Goal: Transaction & Acquisition: Purchase product/service

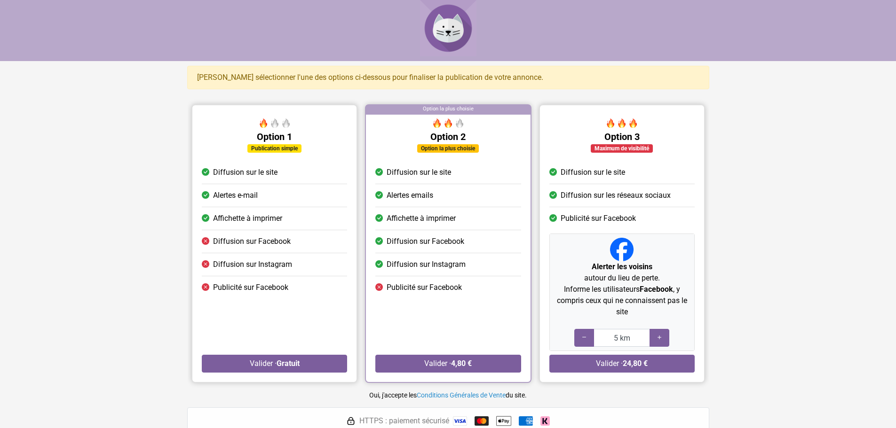
drag, startPoint x: 238, startPoint y: 170, endPoint x: 268, endPoint y: 190, distance: 35.9
click at [268, 190] on ul "Diffusion sur le site Alertes e-mail Affichette à imprimer Diffusion sur Facebo…" at bounding box center [274, 230] width 145 height 138
click at [447, 363] on button "Valider · 4,80 €" at bounding box center [447, 364] width 145 height 18
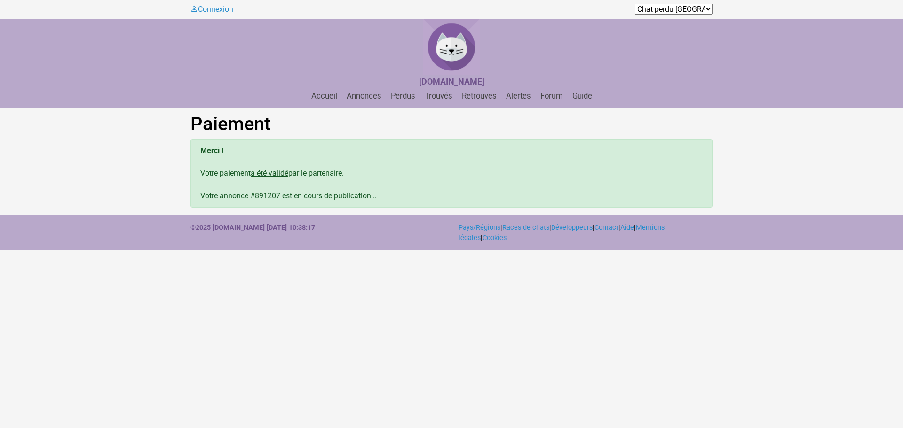
drag, startPoint x: 372, startPoint y: 197, endPoint x: 446, endPoint y: 197, distance: 74.3
click at [446, 197] on div "Merci ! Votre paiement a été validé par le partenaire. Votre annonce #891207 es…" at bounding box center [451, 173] width 522 height 69
drag, startPoint x: 432, startPoint y: 8, endPoint x: 839, endPoint y: 175, distance: 440.6
click at [839, 175] on main "Paiement Merci ! Votre paiement a été validé par le partenaire. Votre annonce #…" at bounding box center [451, 160] width 903 height 95
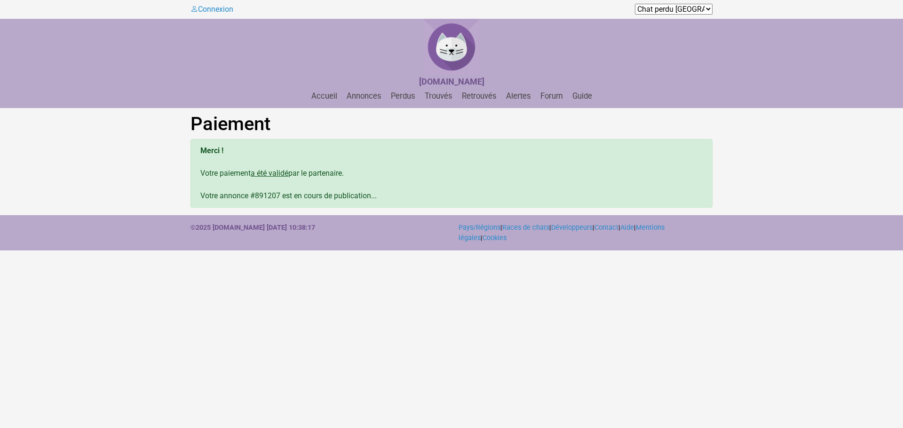
drag, startPoint x: 272, startPoint y: 176, endPoint x: 365, endPoint y: 174, distance: 93.1
click at [365, 174] on div "Merci ! Votre paiement a été validé par le partenaire. Votre annonce #891207 es…" at bounding box center [451, 173] width 522 height 69
click at [329, 98] on link "Accueil" at bounding box center [324, 96] width 33 height 9
